Goal: Find specific page/section: Find specific page/section

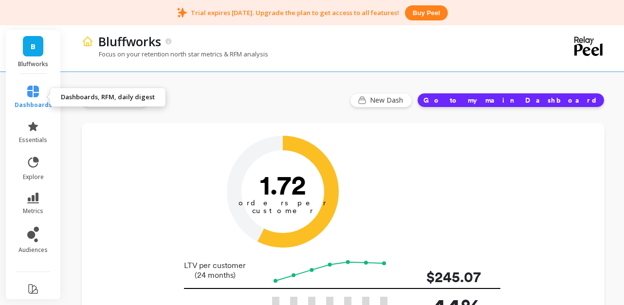
click at [30, 87] on icon at bounding box center [33, 92] width 12 height 12
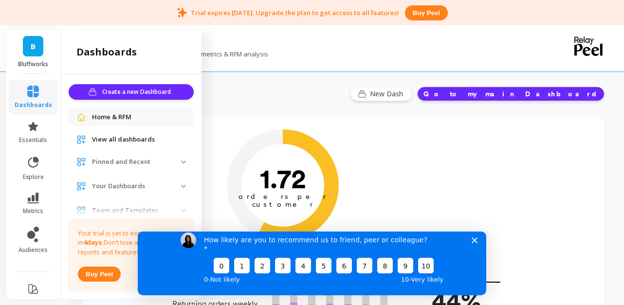
click at [304, 58] on div "Focus on your retention north star metrics & RFM analysis" at bounding box center [303, 59] width 443 height 18
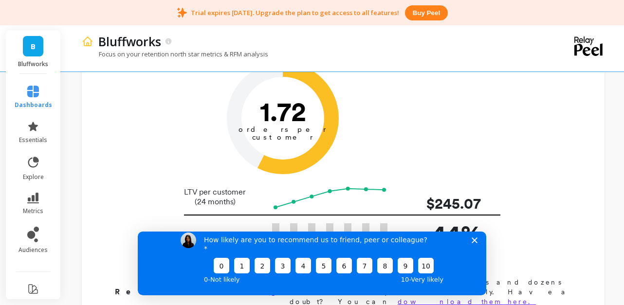
scroll to position [222, 0]
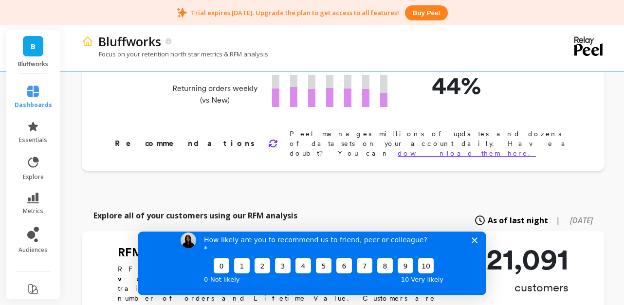
click at [472, 243] on icon "Close survey" at bounding box center [474, 240] width 6 height 6
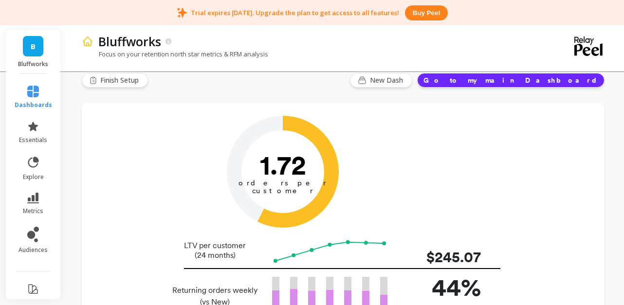
scroll to position [0, 0]
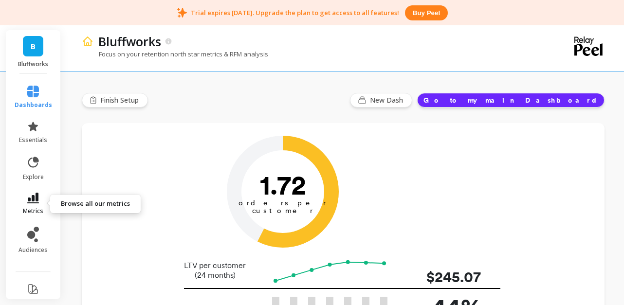
click at [36, 197] on icon at bounding box center [33, 198] width 12 height 11
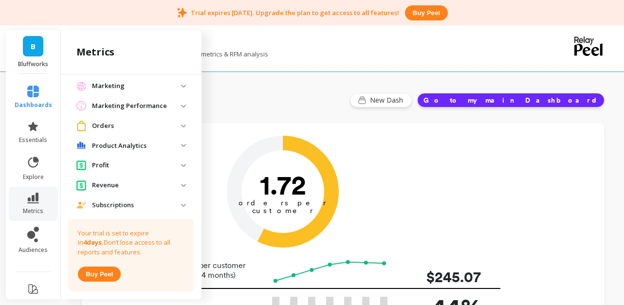
scroll to position [453, 0]
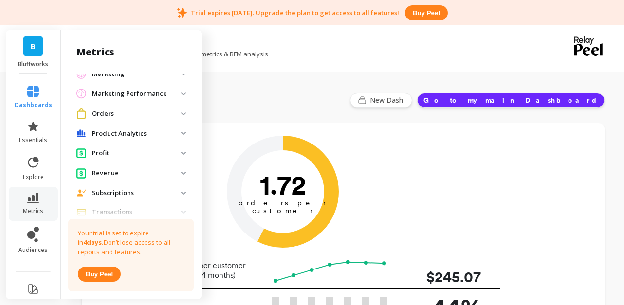
click at [182, 154] on img at bounding box center [183, 153] width 5 height 3
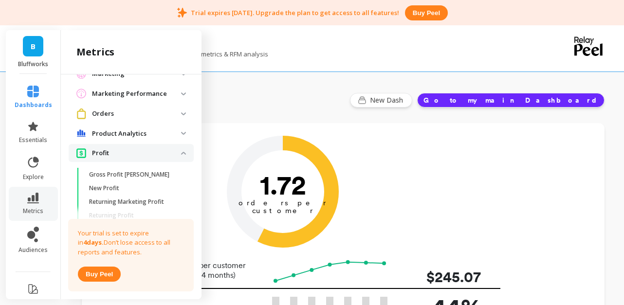
scroll to position [485, 0]
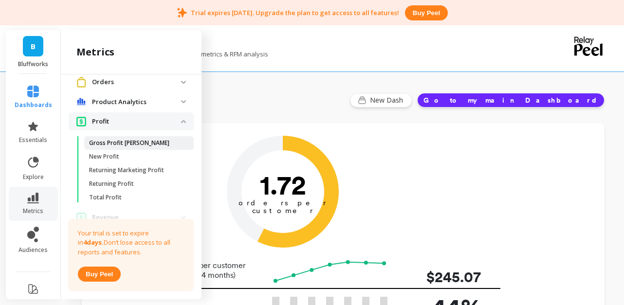
click at [130, 146] on p "Gross Profit [PERSON_NAME]" at bounding box center [129, 143] width 80 height 8
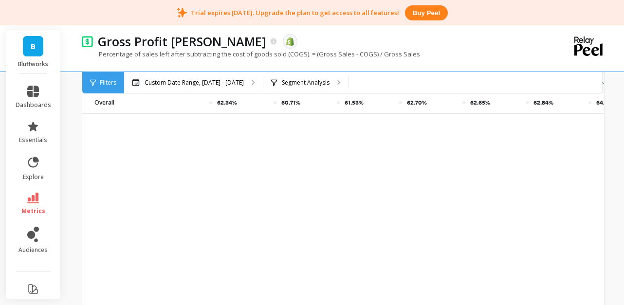
scroll to position [335, 0]
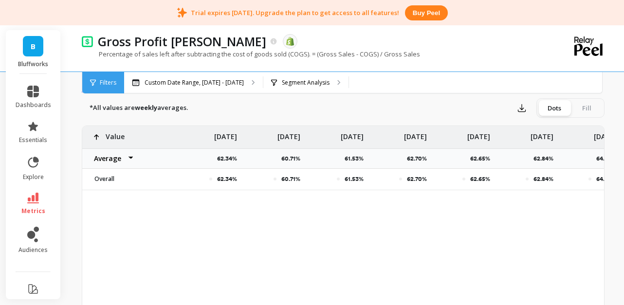
click at [133, 158] on select "Average Sum [PERSON_NAME]" at bounding box center [111, 158] width 58 height 19
click at [82, 149] on select "Average Sum [PERSON_NAME]" at bounding box center [111, 158] width 58 height 19
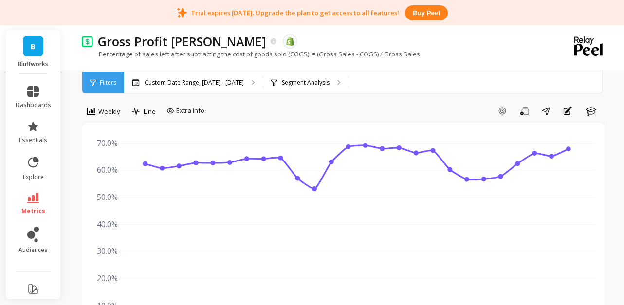
scroll to position [0, 0]
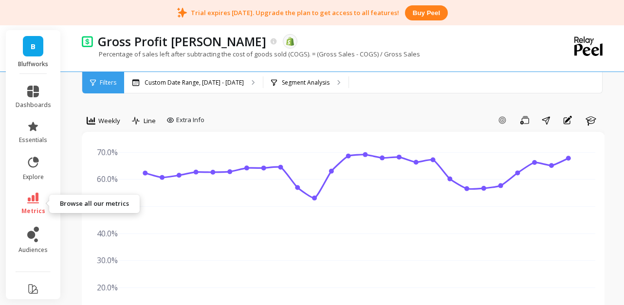
click at [36, 199] on icon at bounding box center [33, 198] width 12 height 11
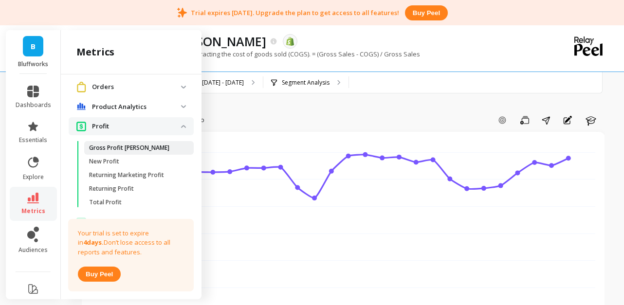
scroll to position [481, 0]
click at [183, 107] on img at bounding box center [183, 105] width 5 height 3
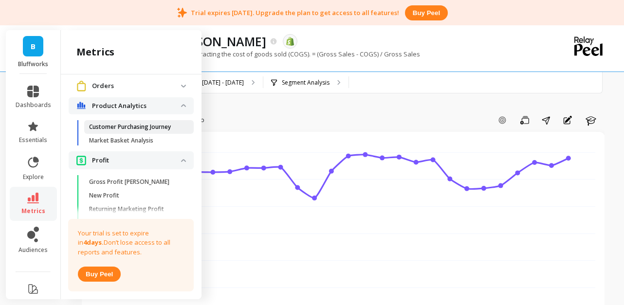
click at [152, 128] on p "Customer Purchasing Journey" at bounding box center [130, 127] width 82 height 8
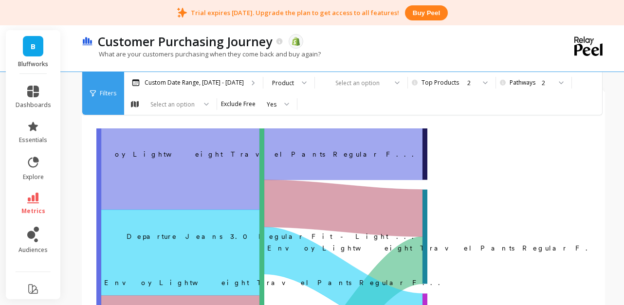
scroll to position [41, 0]
